Goal: Information Seeking & Learning: Learn about a topic

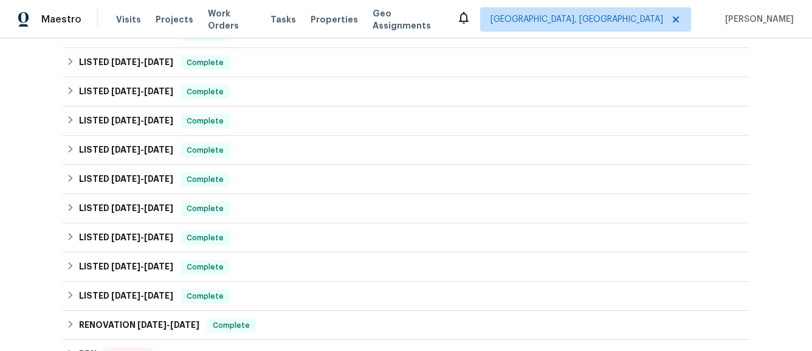
scroll to position [227, 0]
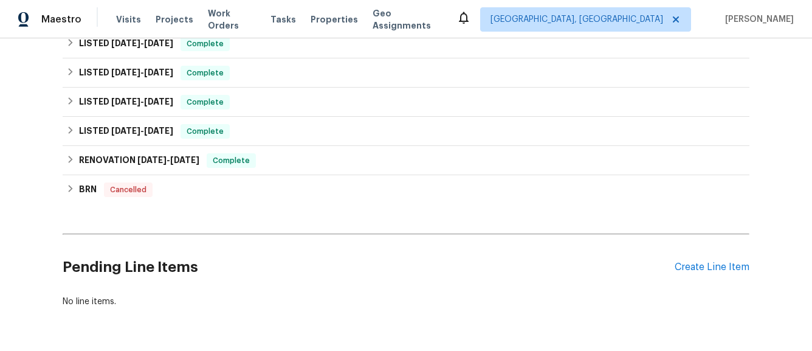
scroll to position [442, 0]
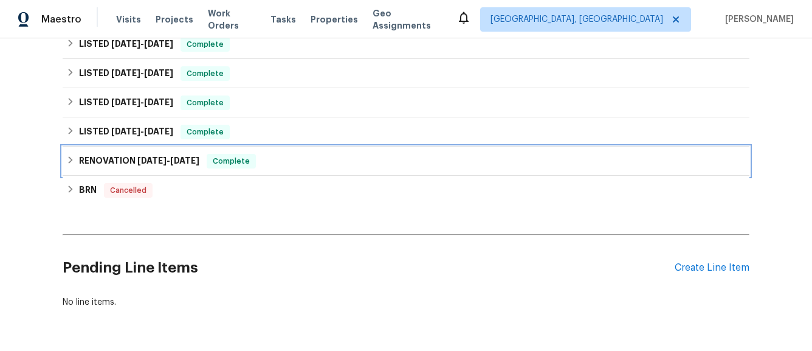
click at [67, 163] on icon at bounding box center [70, 160] width 9 height 9
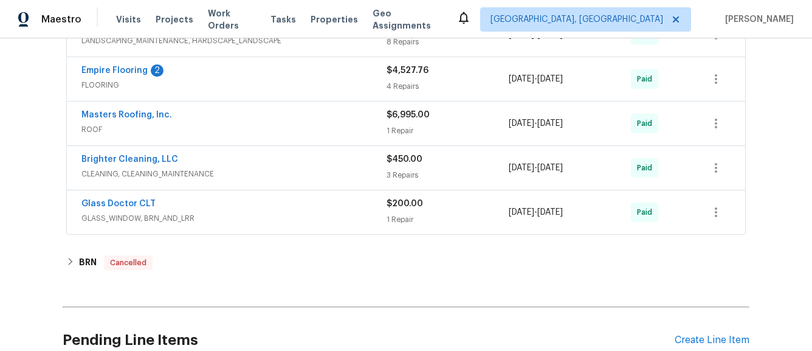
scroll to position [830, 0]
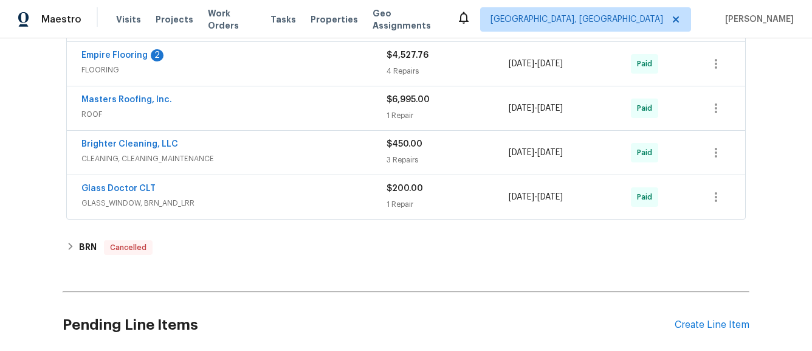
click at [235, 195] on div "Glass Doctor CLT" at bounding box center [233, 189] width 305 height 15
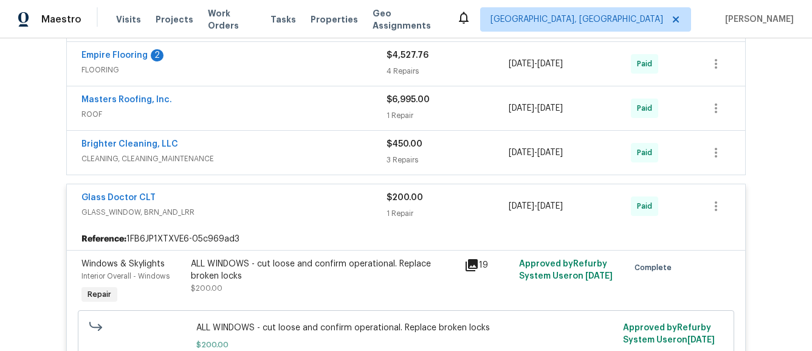
click at [250, 161] on span "CLEANING, CLEANING_MAINTENANCE" at bounding box center [233, 159] width 305 height 12
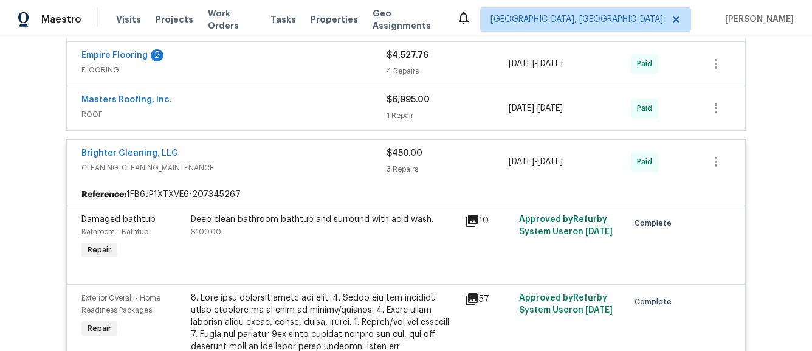
click at [255, 125] on div "Masters Roofing, Inc. ROOF $6,995.00 1 Repair 7/1/2024 - 7/5/2024 Paid" at bounding box center [406, 108] width 678 height 44
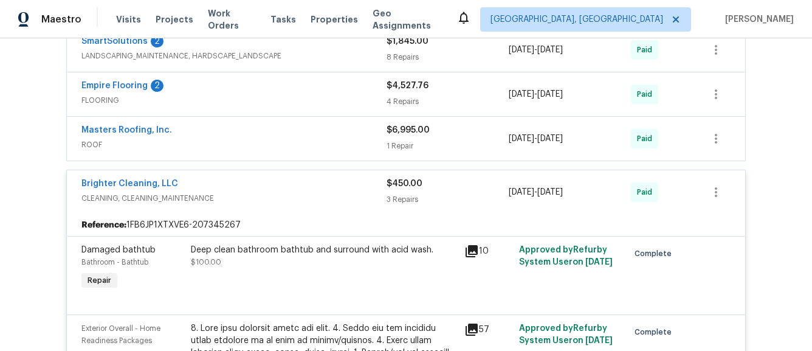
scroll to position [754, 0]
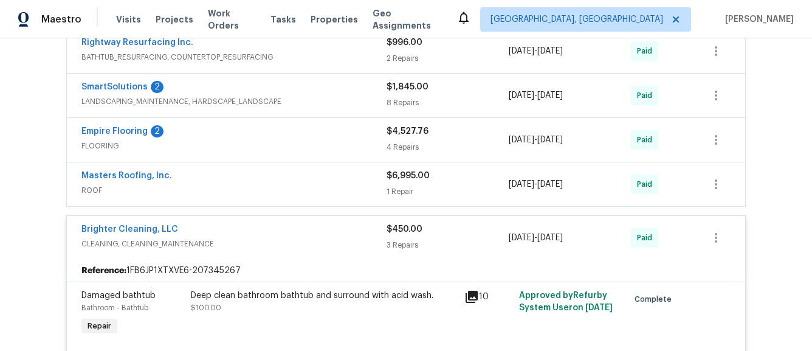
click at [222, 184] on div "Masters Roofing, Inc. ROOF" at bounding box center [233, 183] width 305 height 27
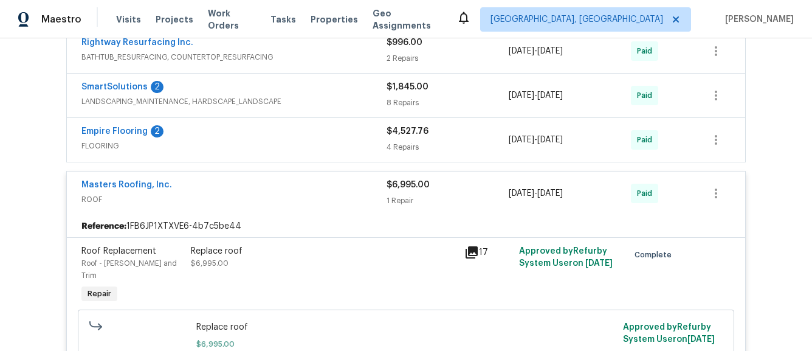
click at [241, 140] on span "FLOORING" at bounding box center [233, 146] width 305 height 12
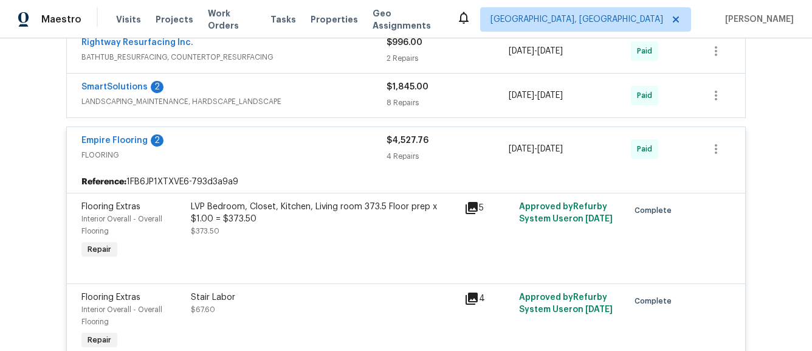
click at [280, 104] on span "LANDSCAPING_MAINTENANCE, HARDSCAPE_LANDSCAPE" at bounding box center [233, 101] width 305 height 12
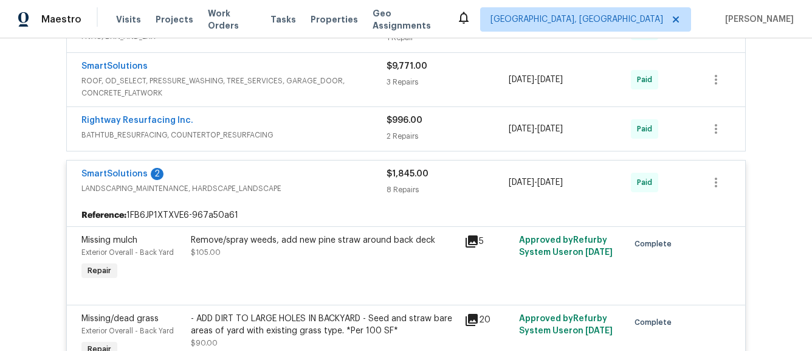
click at [272, 132] on span "BATHTUB_RESURFACING, COUNTERTOP_RESURFACING" at bounding box center [233, 135] width 305 height 12
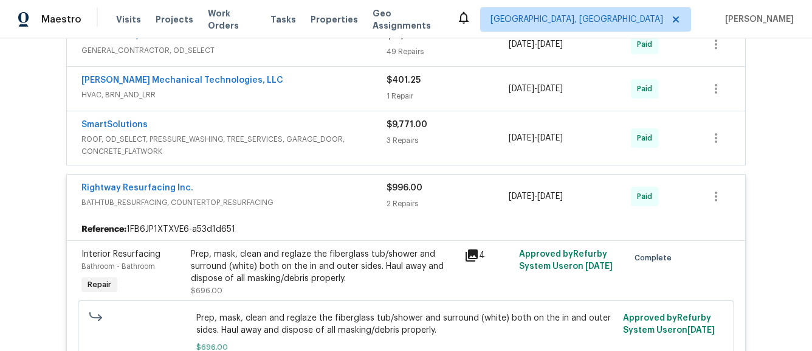
scroll to position [606, 0]
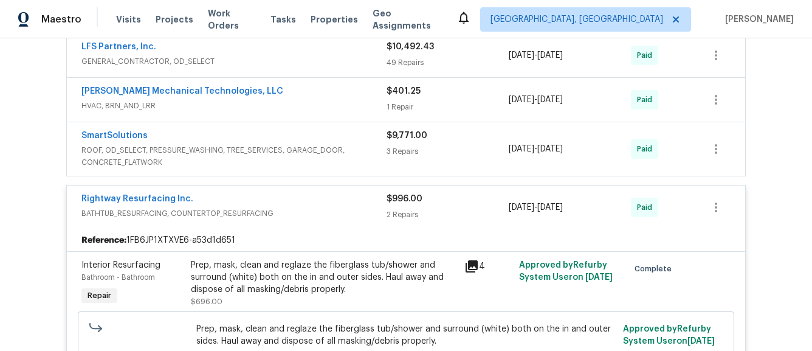
click at [272, 132] on div "SmartSolutions" at bounding box center [233, 136] width 305 height 15
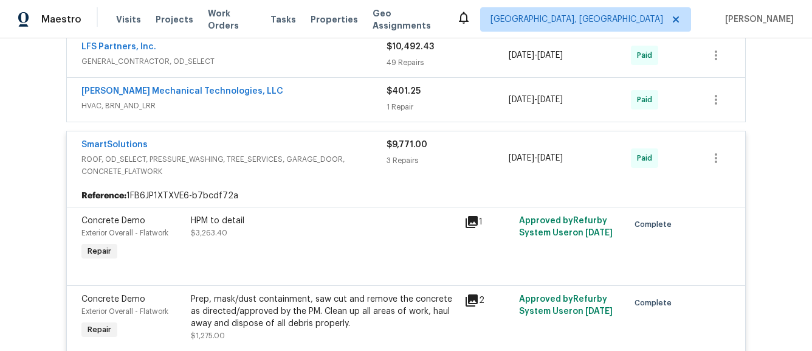
click at [272, 108] on span "HVAC, BRN_AND_LRR" at bounding box center [233, 106] width 305 height 12
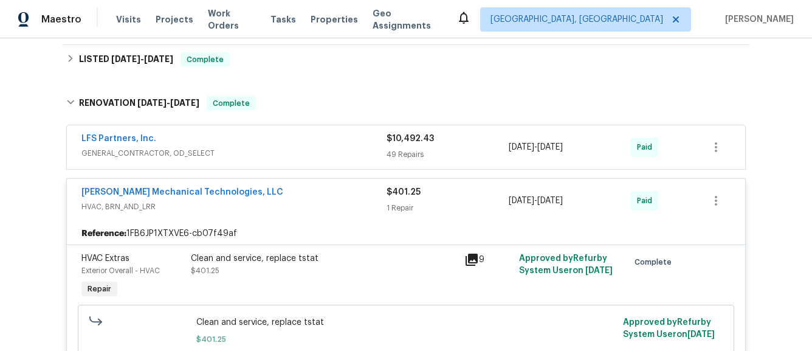
click at [263, 137] on div "LFS Partners, Inc." at bounding box center [233, 139] width 305 height 15
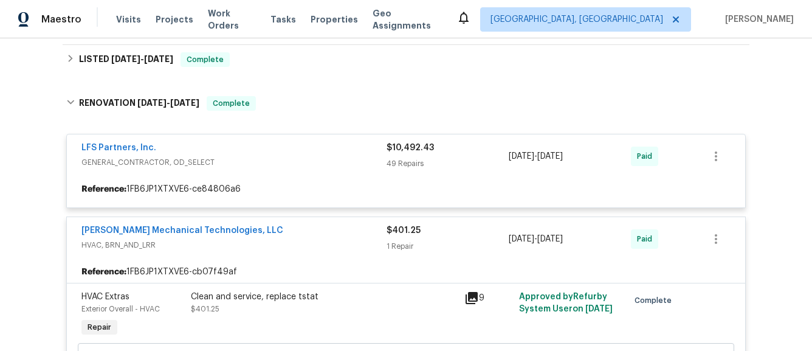
scroll to position [450, 0]
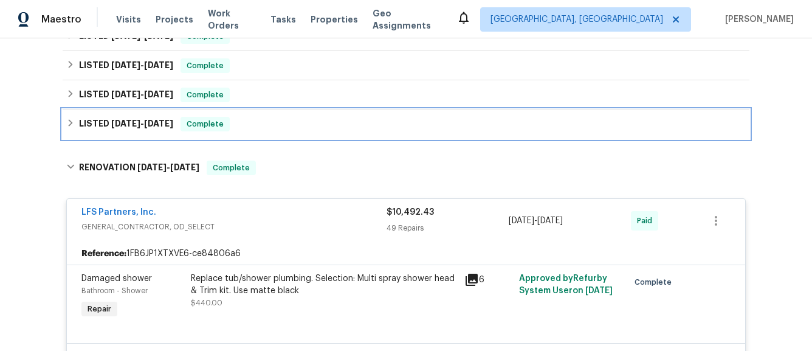
click at [204, 127] on span "Complete" at bounding box center [205, 124] width 47 height 12
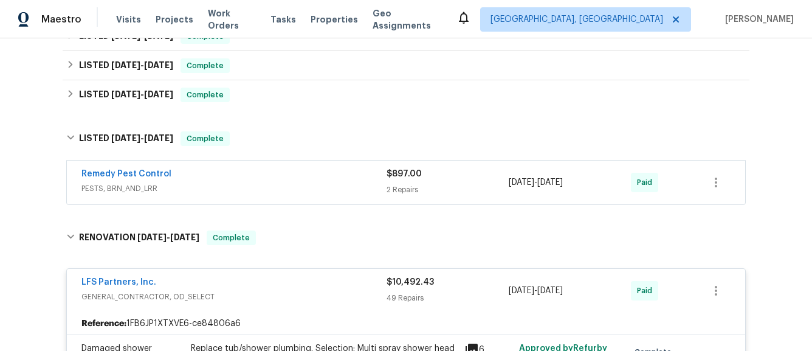
click at [242, 173] on div "Remedy Pest Control" at bounding box center [233, 175] width 305 height 15
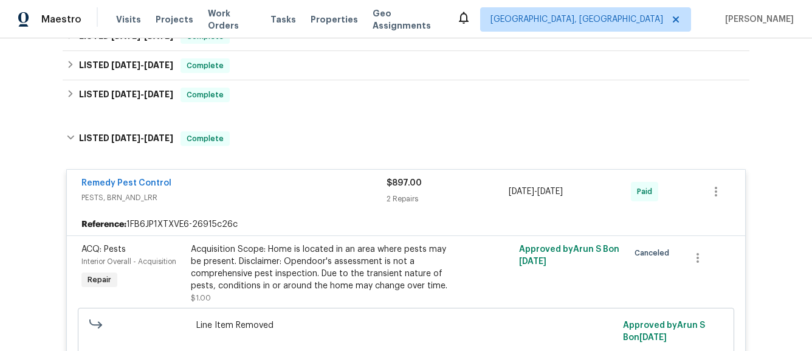
scroll to position [412, 0]
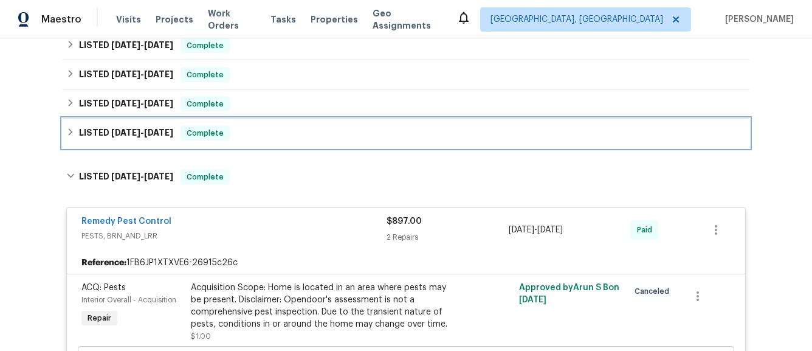
click at [227, 147] on div "LISTED 11/25/24 - 11/26/24 Complete" at bounding box center [406, 133] width 687 height 29
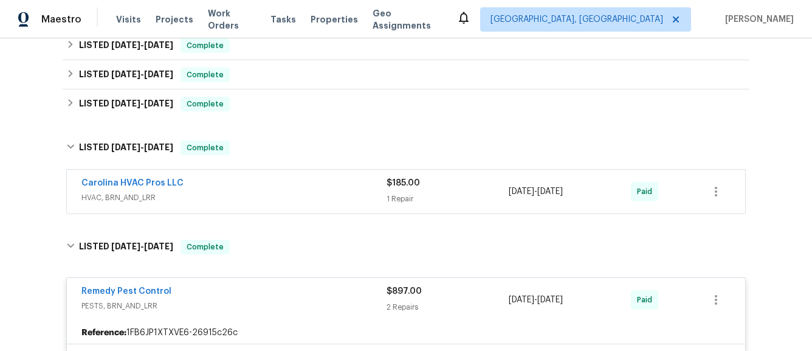
click at [242, 185] on div "Carolina HVAC Pros LLC" at bounding box center [233, 184] width 305 height 15
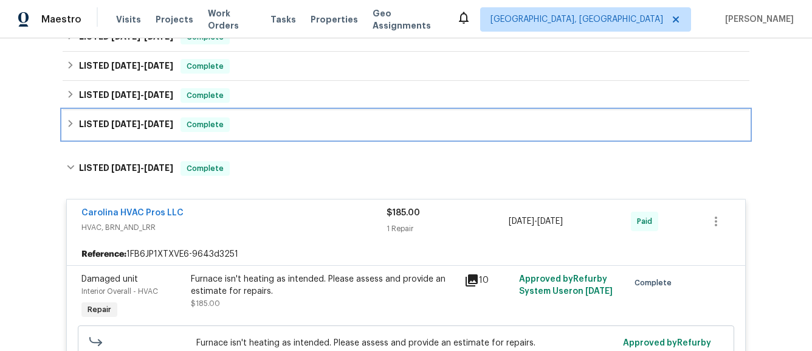
click at [228, 131] on span "Complete" at bounding box center [205, 125] width 47 height 12
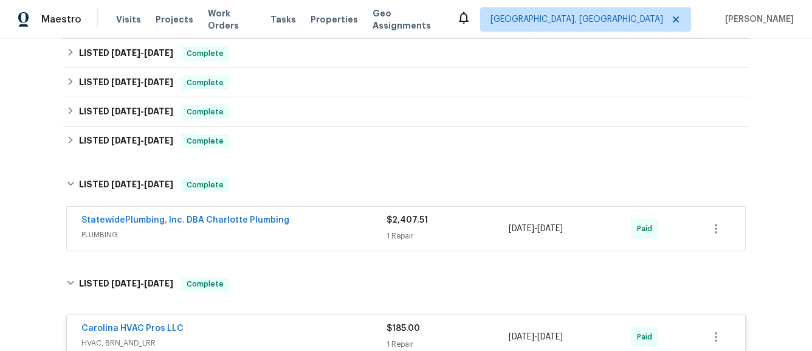
click at [313, 228] on span "PLUMBING" at bounding box center [233, 234] width 305 height 12
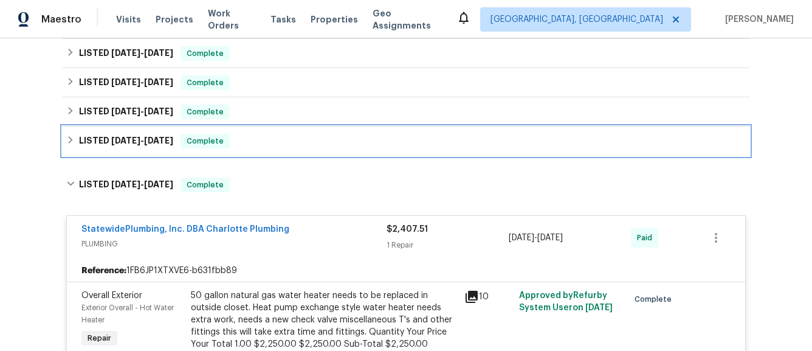
click at [215, 140] on span "Complete" at bounding box center [205, 141] width 47 height 12
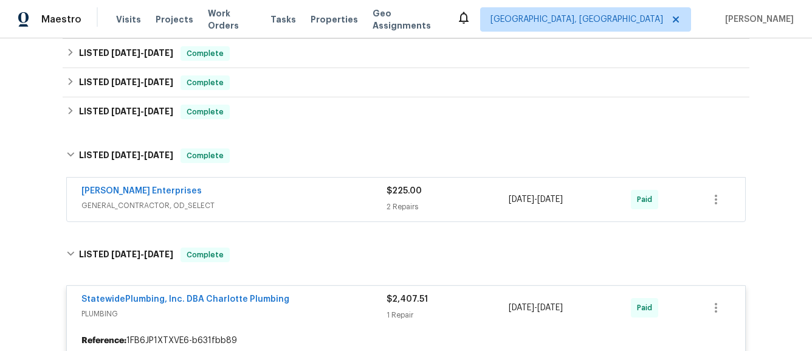
click at [316, 207] on span "GENERAL_CONTRACTOR, OD_SELECT" at bounding box center [233, 205] width 305 height 12
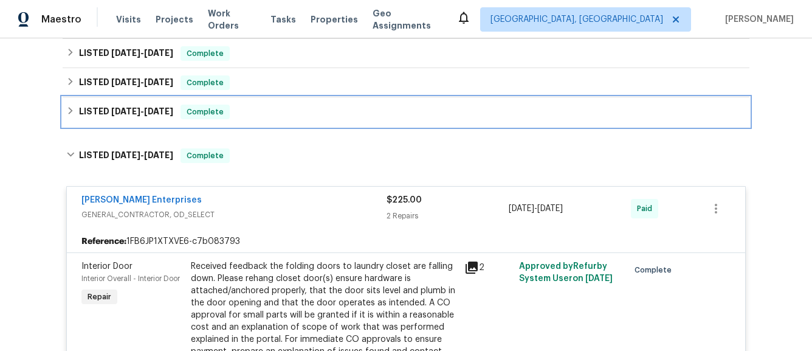
click at [223, 117] on span "Complete" at bounding box center [205, 112] width 47 height 12
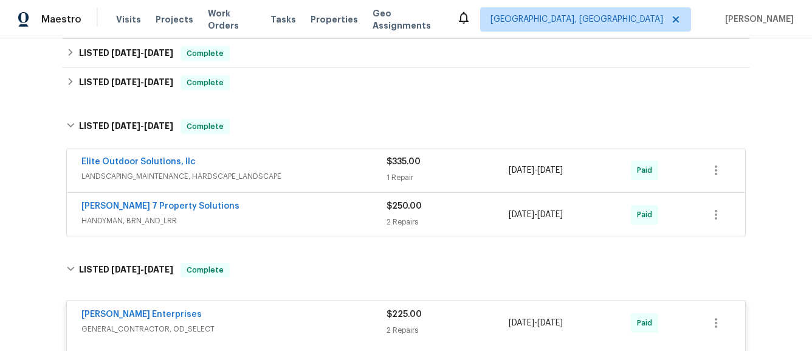
click at [281, 172] on span "LANDSCAPING_MAINTENANCE, HARDSCAPE_LANDSCAPE" at bounding box center [233, 176] width 305 height 12
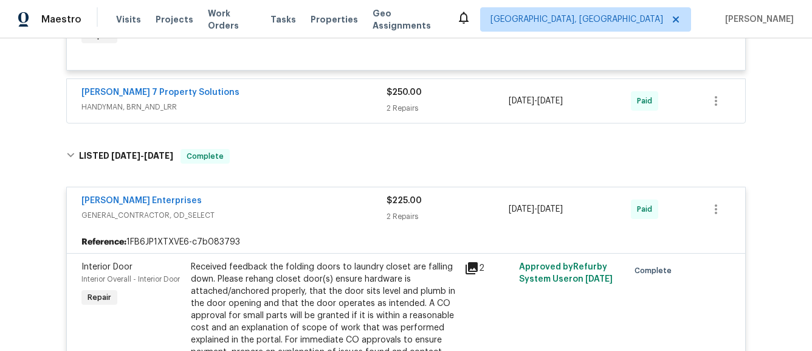
scroll to position [540, 0]
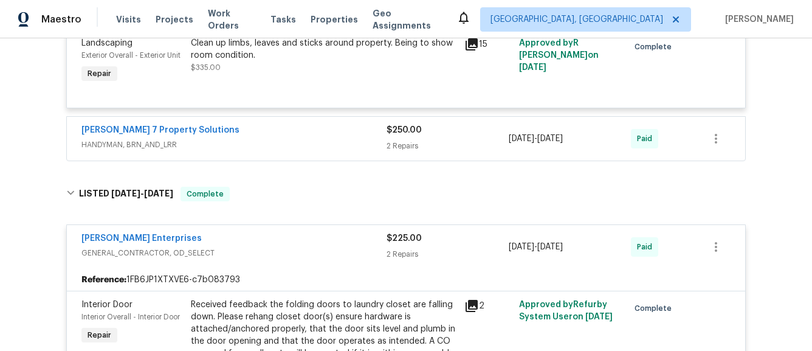
click at [309, 138] on div "[PERSON_NAME] 7 Property Solutions" at bounding box center [233, 131] width 305 height 15
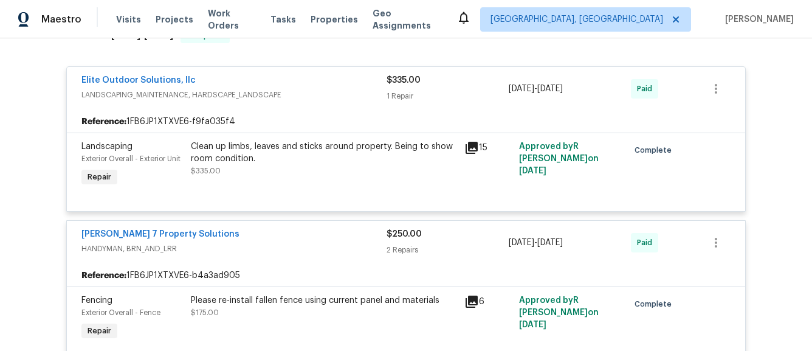
scroll to position [285, 0]
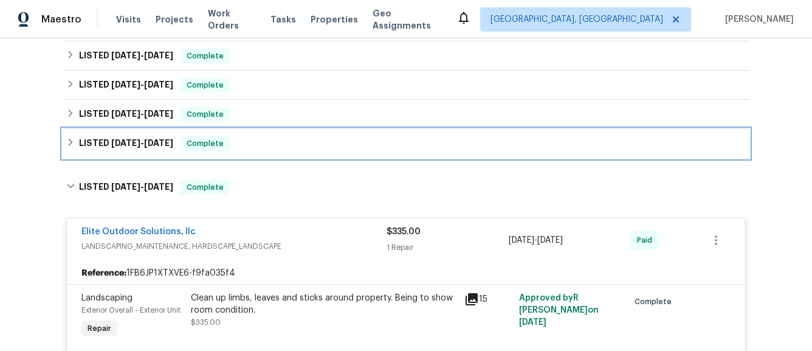
click at [283, 147] on div "LISTED 3/14/25 - 3/18/25 Complete" at bounding box center [405, 143] width 679 height 15
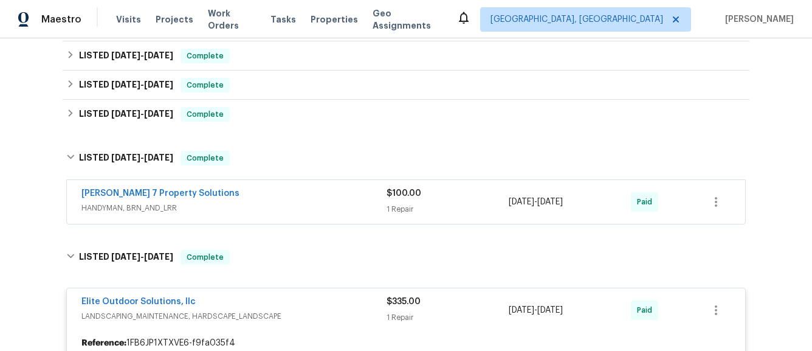
click at [286, 205] on span "HANDYMAN, BRN_AND_LRR" at bounding box center [233, 208] width 305 height 12
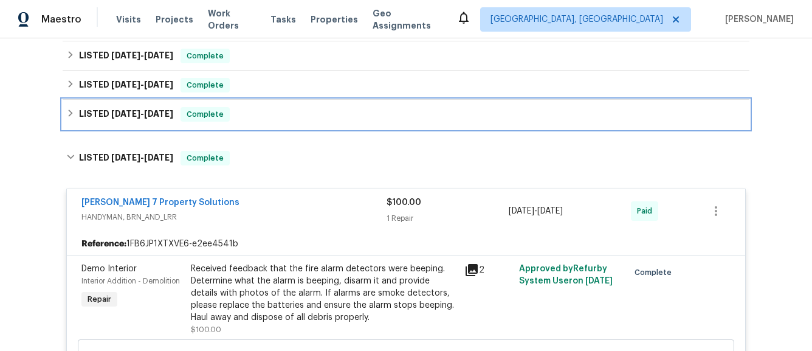
click at [274, 113] on div "LISTED 3/18/25 - 3/24/25 Complete" at bounding box center [405, 114] width 679 height 15
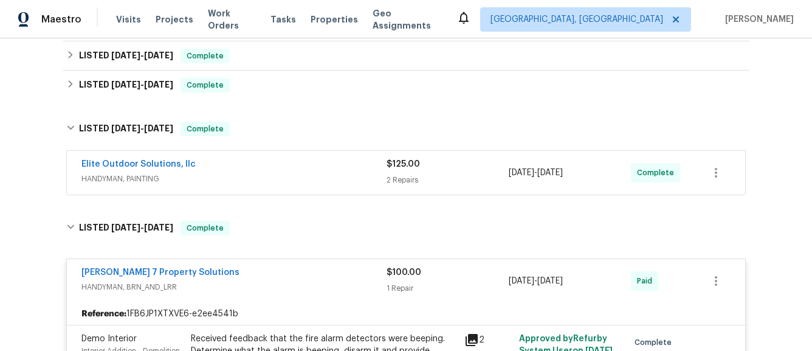
click at [286, 162] on div "Elite Outdoor Solutions, llc" at bounding box center [233, 165] width 305 height 15
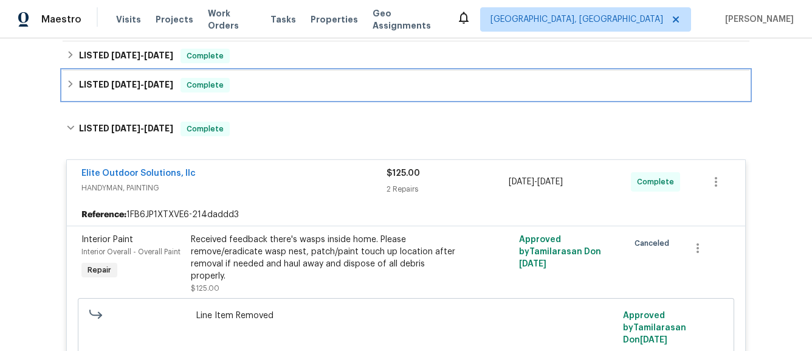
click at [281, 88] on div "LISTED 6/18/25 - 7/9/25 Complete" at bounding box center [405, 85] width 679 height 15
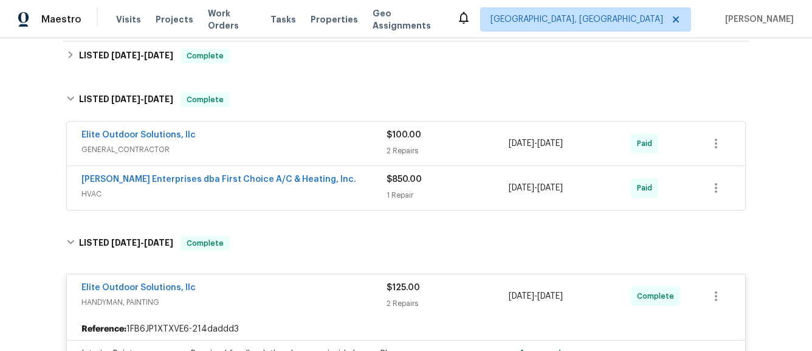
click at [335, 199] on span "HVAC" at bounding box center [233, 194] width 305 height 12
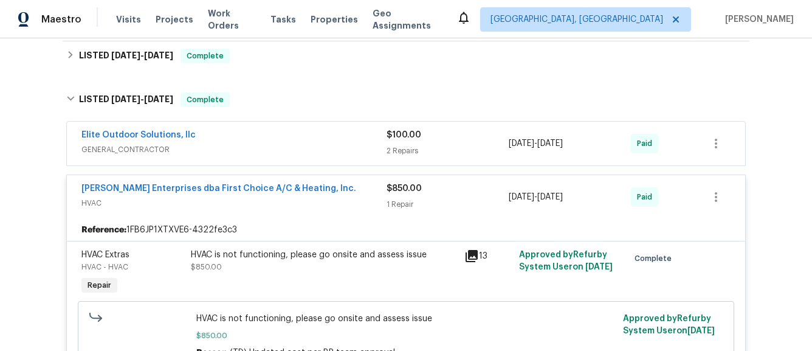
click at [326, 145] on span "GENERAL_CONTRACTOR" at bounding box center [233, 149] width 305 height 12
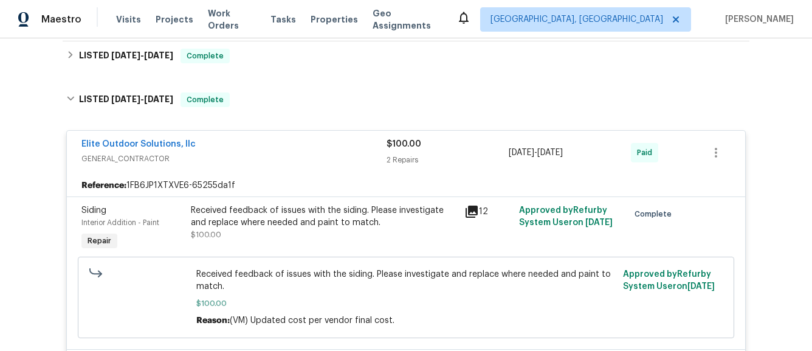
scroll to position [210, 0]
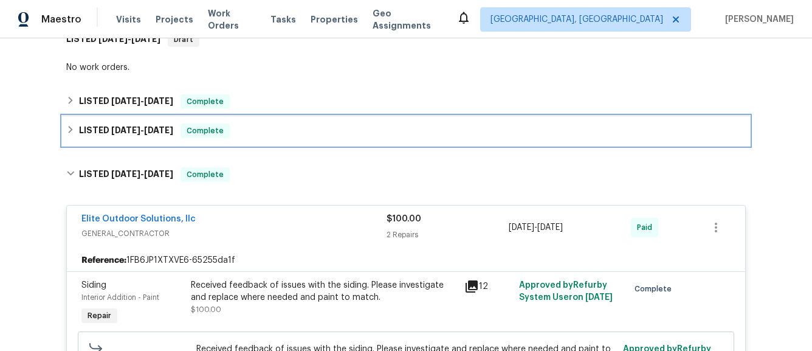
click at [316, 141] on div "LISTED 8/27/25 - 9/3/25 Complete" at bounding box center [406, 130] width 687 height 29
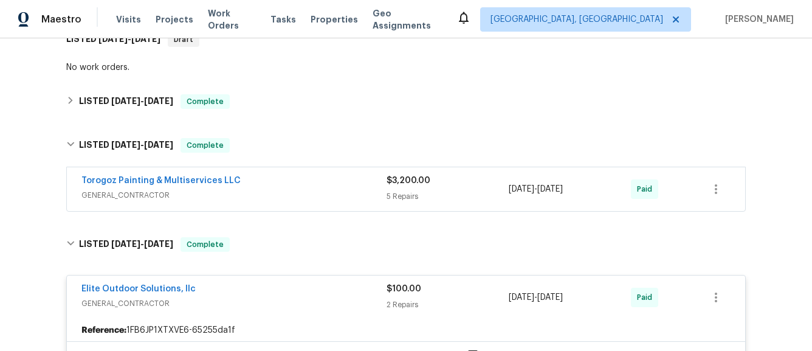
click at [342, 198] on span "GENERAL_CONTRACTOR" at bounding box center [233, 195] width 305 height 12
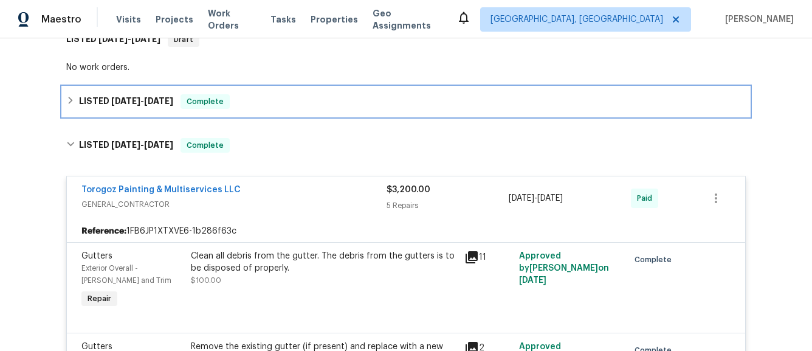
click at [305, 97] on div "LISTED 8/27/25 - 9/3/25 Complete" at bounding box center [405, 101] width 679 height 15
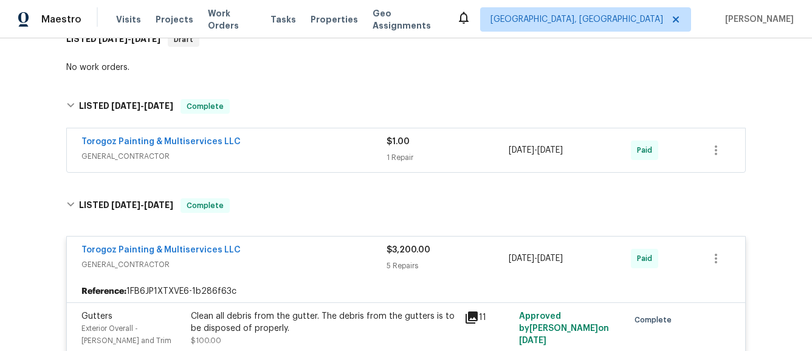
click at [318, 148] on div "Torogoz Painting & Multiservices LLC" at bounding box center [233, 143] width 305 height 15
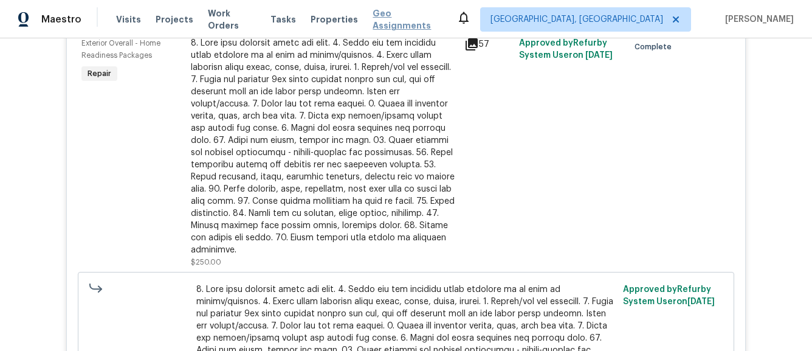
scroll to position [8929, 0]
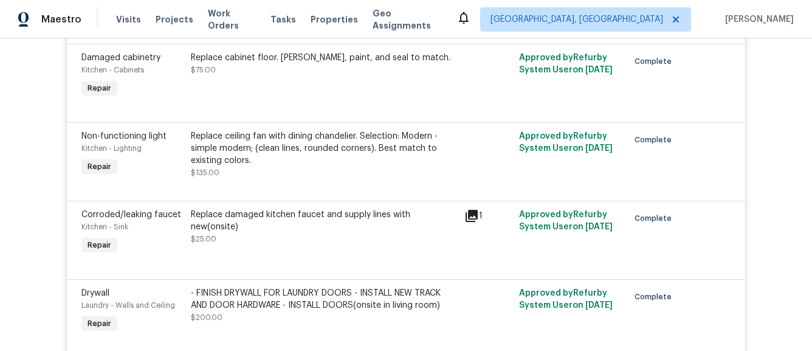
click at [478, 205] on div "1" at bounding box center [488, 233] width 55 height 56
click at [472, 210] on icon at bounding box center [472, 216] width 12 height 12
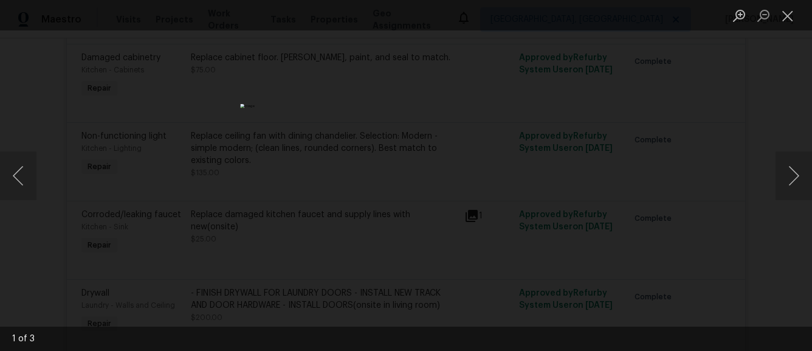
click at [793, 4] on li "Lightbox" at bounding box center [787, 15] width 24 height 30
click at [788, 10] on button "Close lightbox" at bounding box center [787, 15] width 24 height 21
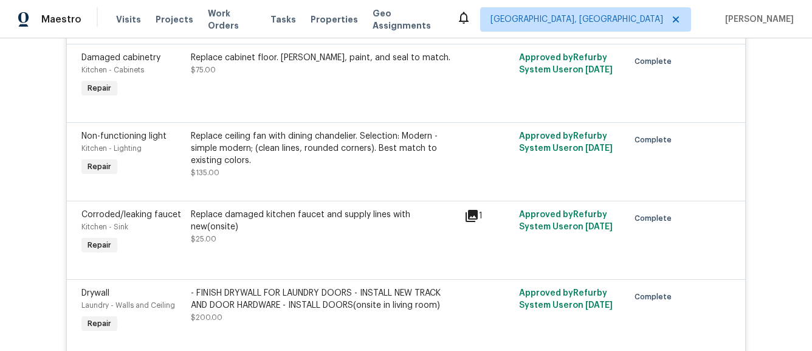
scroll to position [7993, 0]
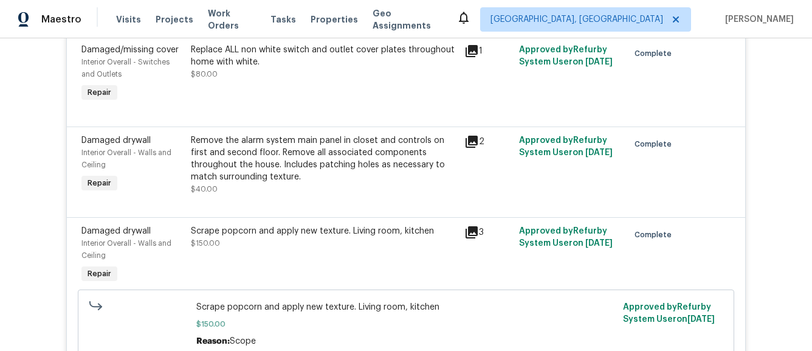
click at [470, 226] on icon at bounding box center [472, 232] width 12 height 12
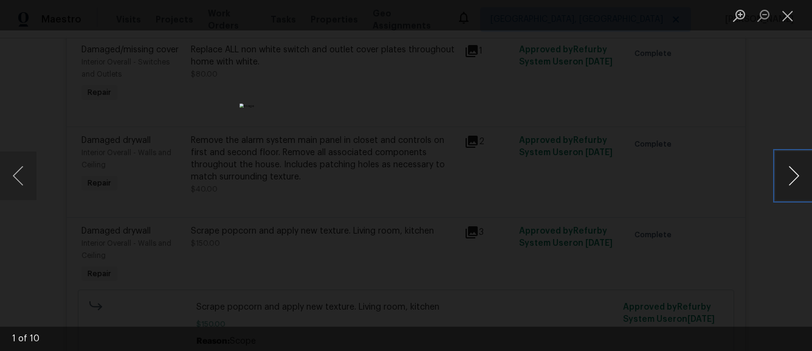
click at [789, 185] on button "Next image" at bounding box center [793, 175] width 36 height 49
click at [783, 179] on button "Next image" at bounding box center [793, 175] width 36 height 49
click at [702, 186] on div "Lightbox" at bounding box center [406, 175] width 812 height 351
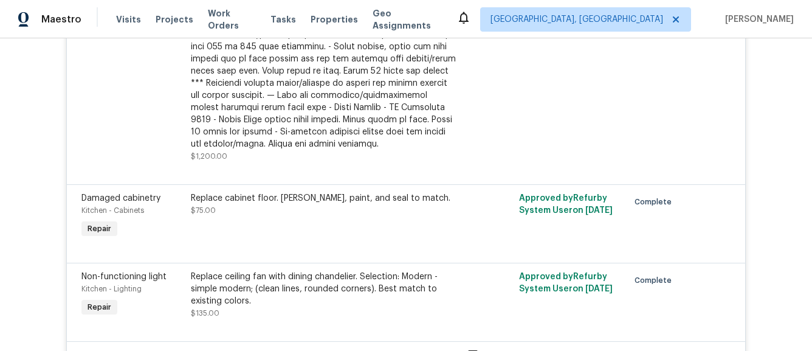
scroll to position [11646, 0]
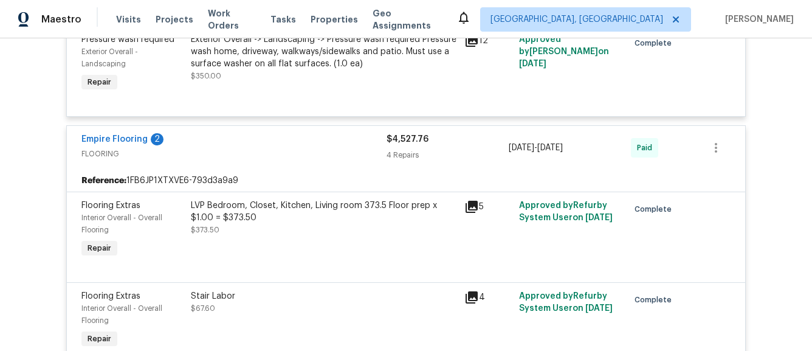
click at [452, 202] on div "LVP Bedroom, Closet, Kitchen, Living room 373.5 Floor prep x $1.00 = $373.50" at bounding box center [324, 211] width 266 height 24
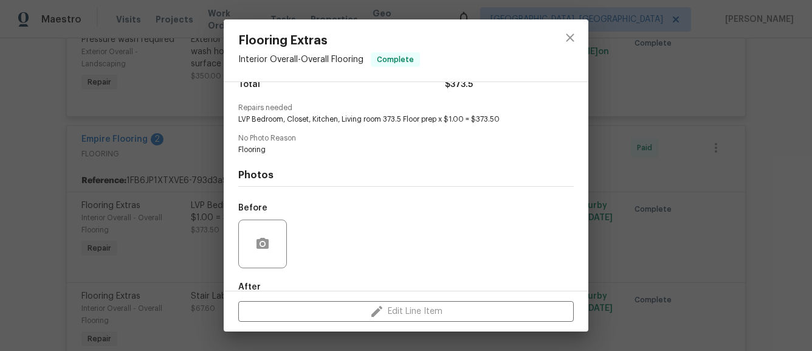
scroll to position [178, 0]
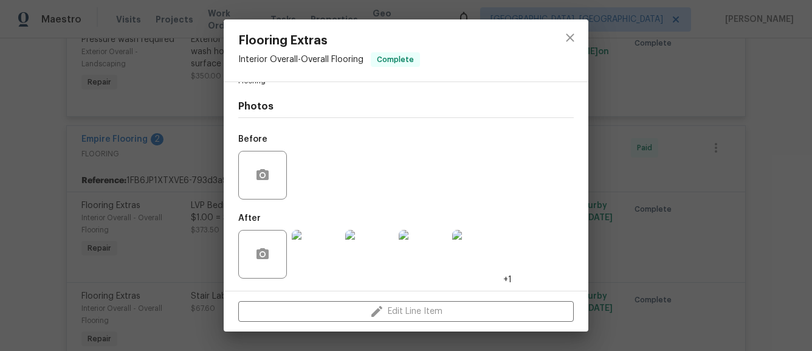
click at [324, 252] on img at bounding box center [316, 254] width 49 height 49
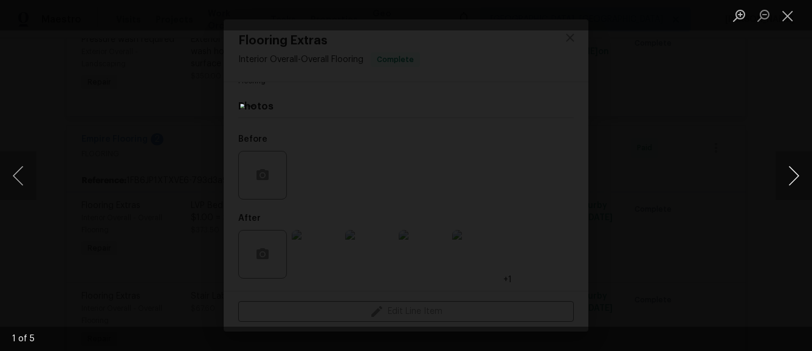
click at [791, 188] on button "Next image" at bounding box center [793, 175] width 36 height 49
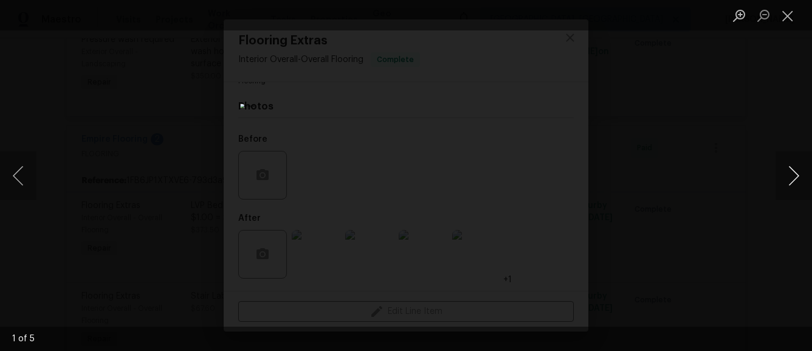
click at [791, 188] on button "Next image" at bounding box center [793, 175] width 36 height 49
click at [796, 15] on button "Close lightbox" at bounding box center [787, 15] width 24 height 21
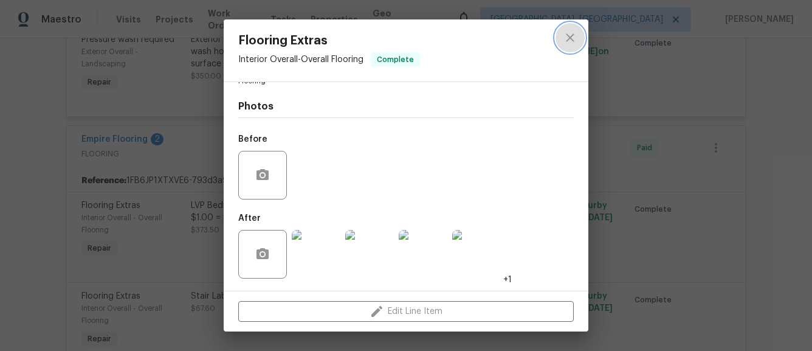
click at [575, 33] on icon "close" at bounding box center [570, 37] width 15 height 15
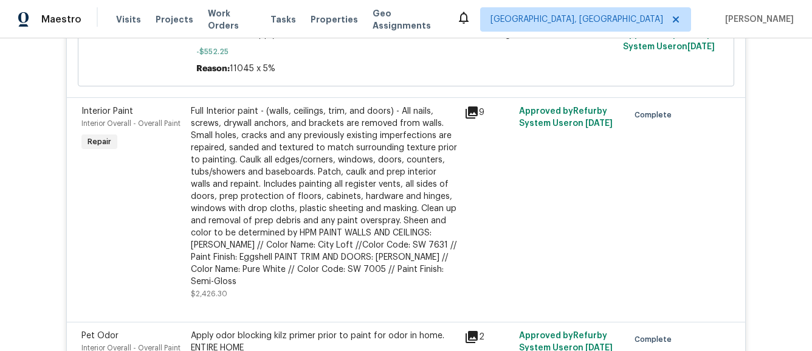
scroll to position [4887, 0]
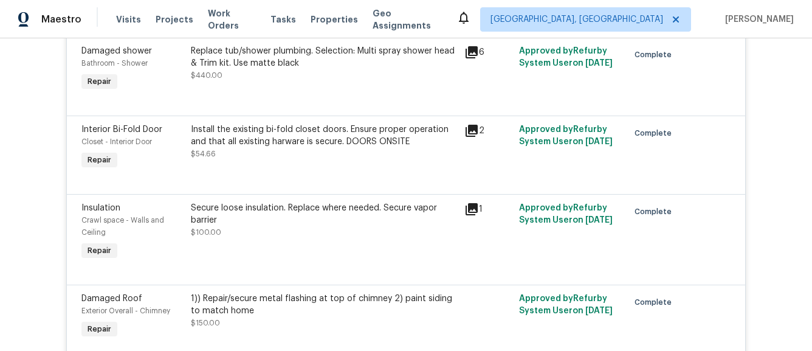
click at [471, 203] on icon at bounding box center [472, 209] width 12 height 12
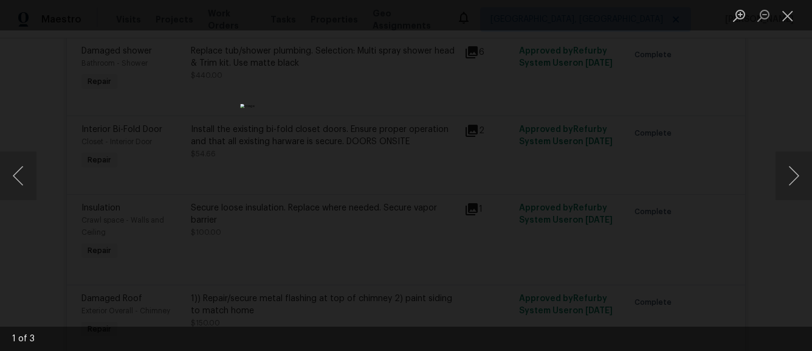
click at [683, 93] on div "Lightbox" at bounding box center [406, 175] width 812 height 351
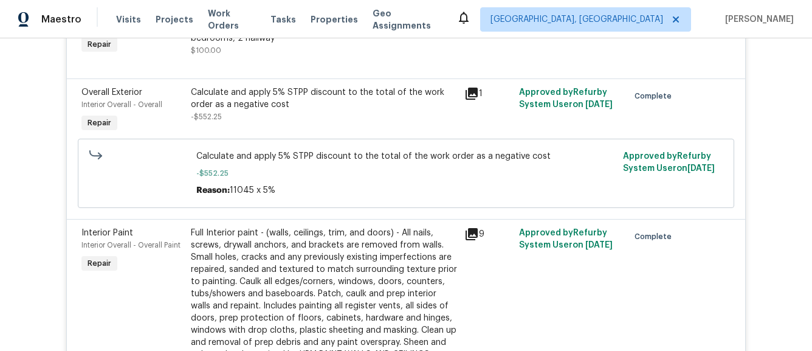
scroll to position [7914, 0]
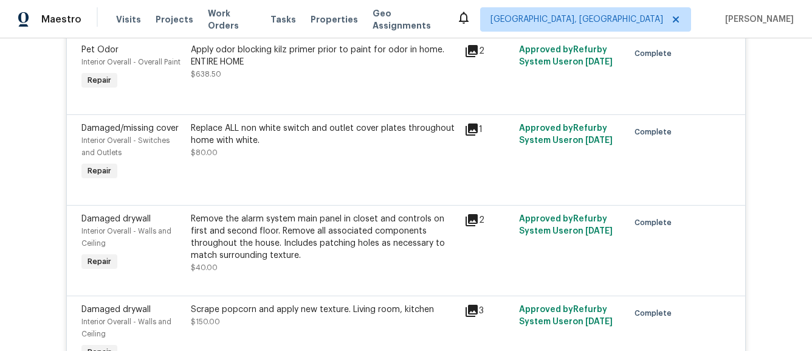
click at [470, 214] on icon at bounding box center [472, 220] width 12 height 12
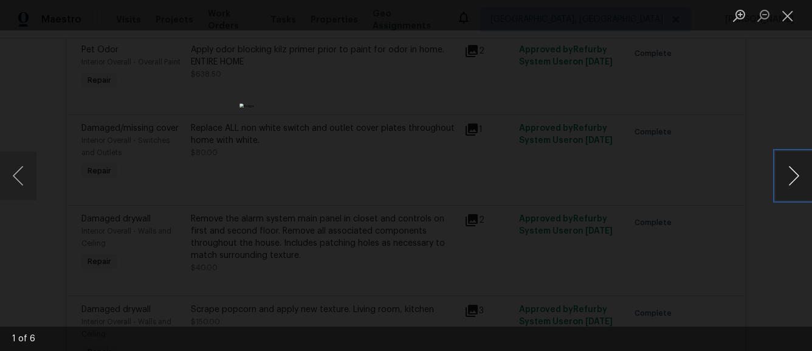
click at [776, 181] on button "Next image" at bounding box center [793, 175] width 36 height 49
click at [712, 176] on div "Lightbox" at bounding box center [406, 175] width 812 height 351
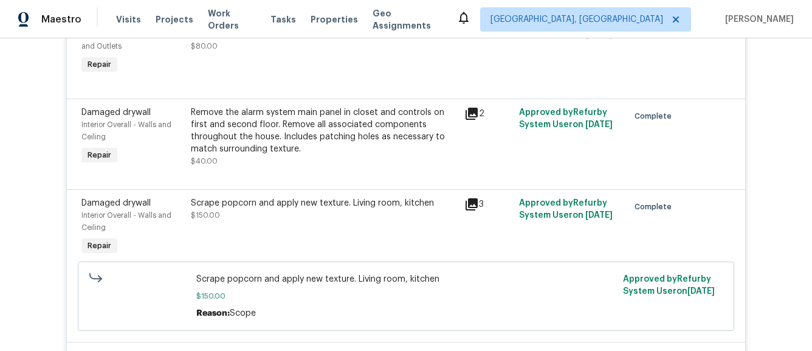
scroll to position [8041, 0]
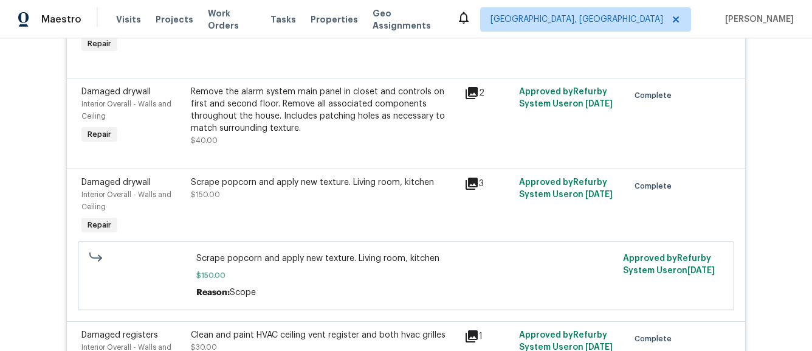
click at [477, 177] on icon at bounding box center [472, 183] width 12 height 12
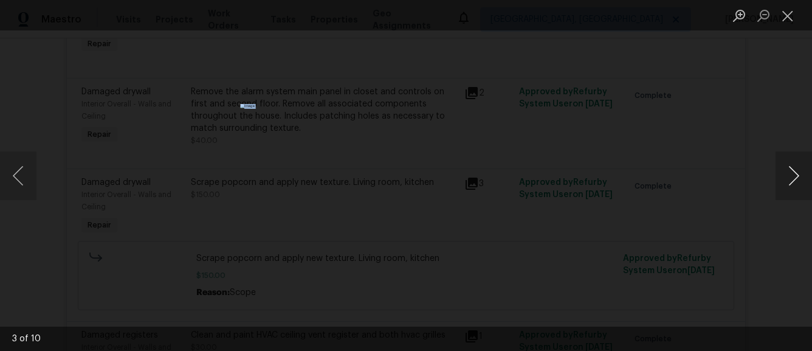
click at [775, 176] on div "3 of 10" at bounding box center [406, 175] width 812 height 351
click at [789, 176] on button "Next image" at bounding box center [793, 175] width 36 height 49
click at [714, 179] on div "Lightbox" at bounding box center [406, 175] width 812 height 351
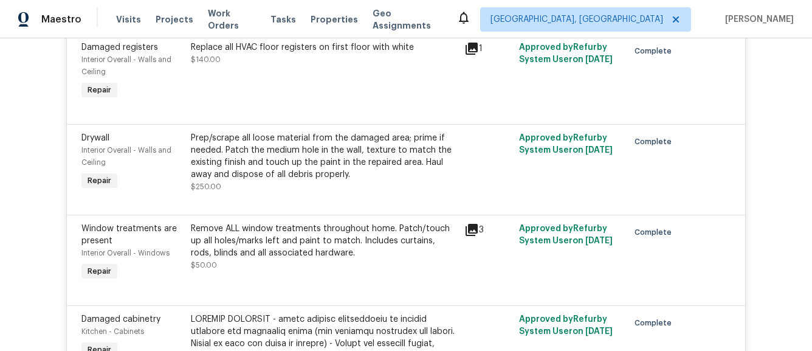
scroll to position [8424, 0]
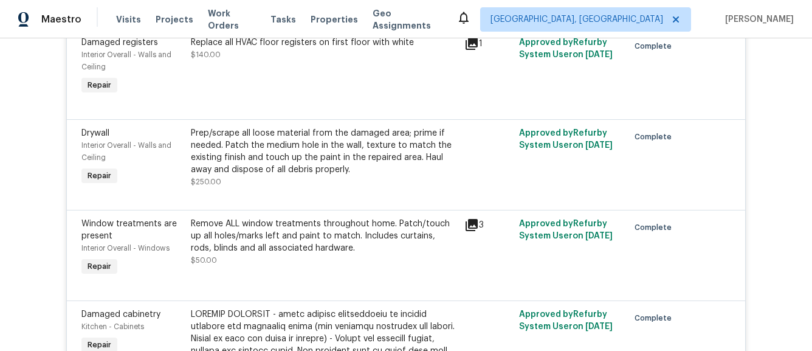
click at [199, 178] on span "$250.00" at bounding box center [206, 181] width 30 height 7
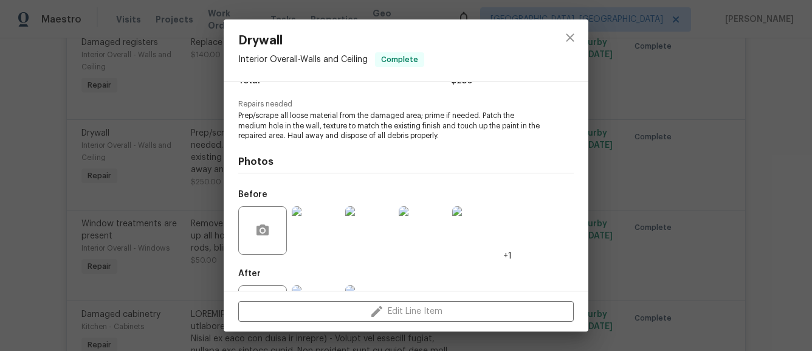
scroll to position [124, 0]
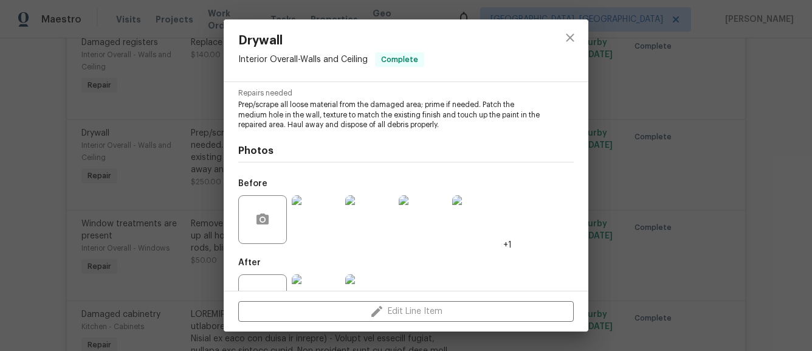
click at [310, 224] on img at bounding box center [316, 219] width 49 height 49
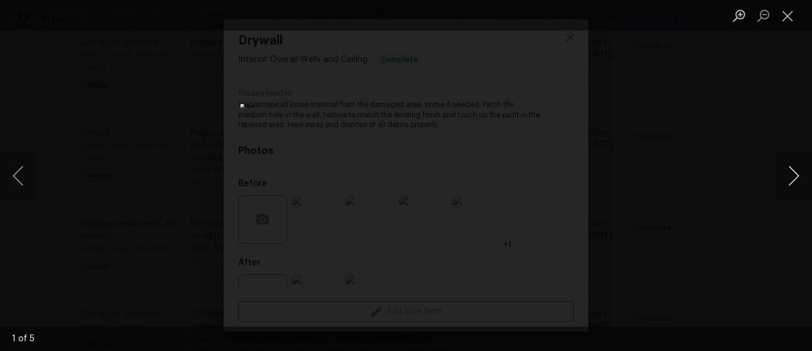
click at [798, 175] on button "Next image" at bounding box center [793, 175] width 36 height 49
click at [798, 176] on button "Next image" at bounding box center [793, 175] width 36 height 49
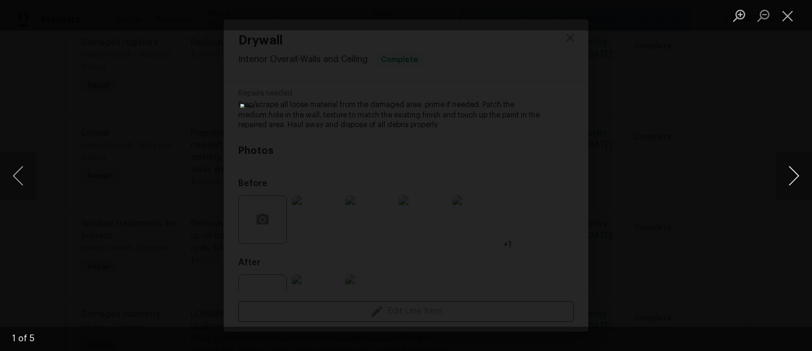
click at [798, 176] on button "Next image" at bounding box center [793, 175] width 36 height 49
click at [701, 174] on div "Lightbox" at bounding box center [406, 175] width 812 height 351
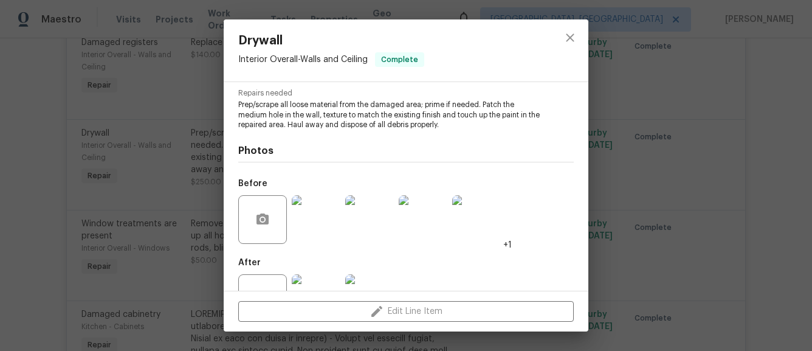
scroll to position [168, 0]
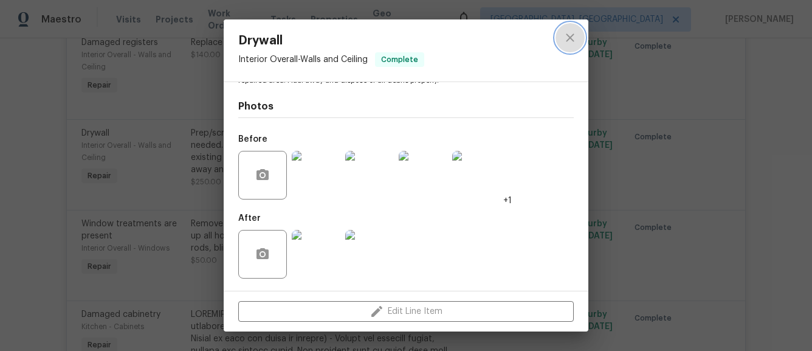
click at [576, 44] on icon "close" at bounding box center [570, 37] width 15 height 15
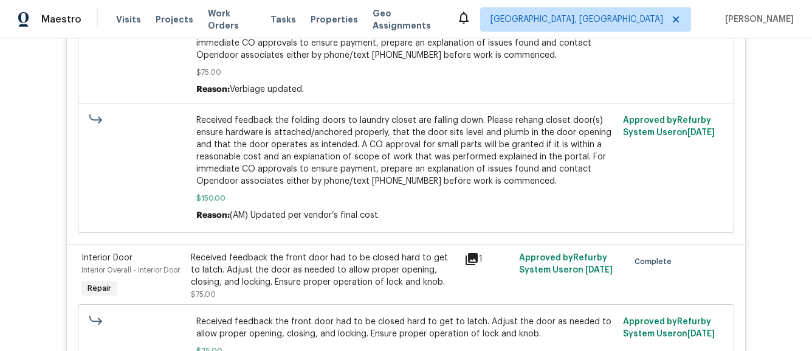
scroll to position [11580, 0]
